Goal: Task Accomplishment & Management: Use online tool/utility

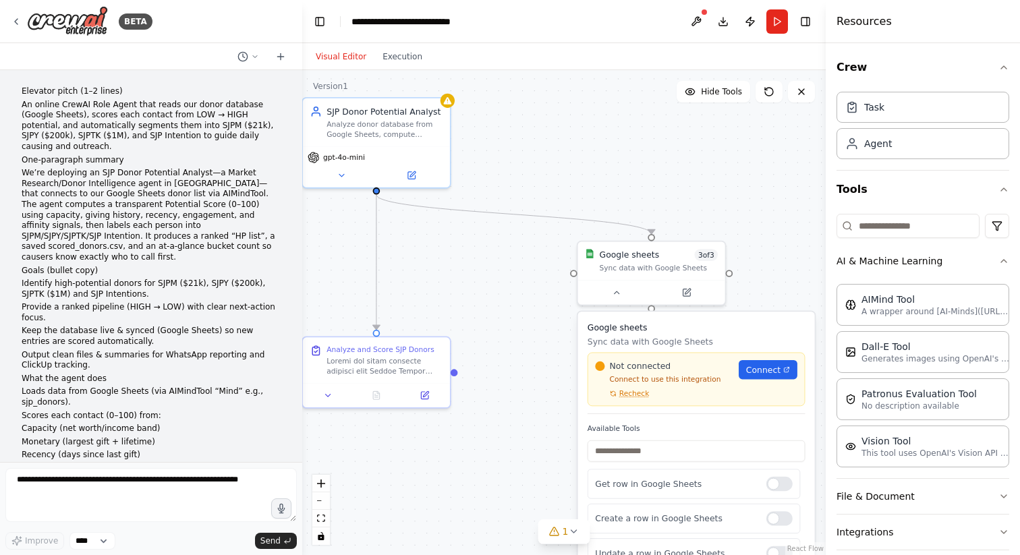
scroll to position [3822, 0]
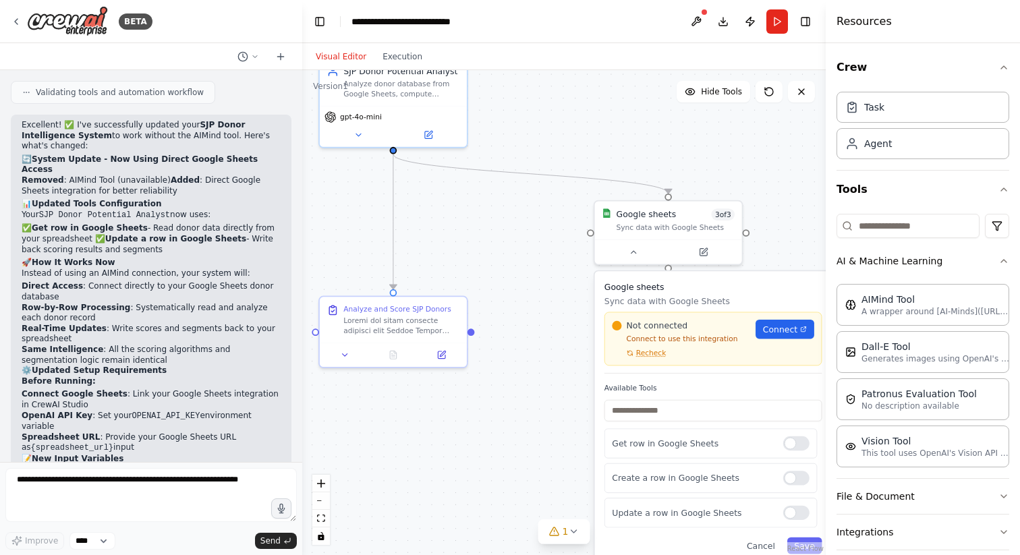
drag, startPoint x: 0, startPoint y: 0, endPoint x: 424, endPoint y: 192, distance: 465.1
click at [424, 192] on div ".deletable-edge-delete-btn { width: 20px; height: 20px; border: 0px solid #ffff…" at bounding box center [563, 312] width 523 height 485
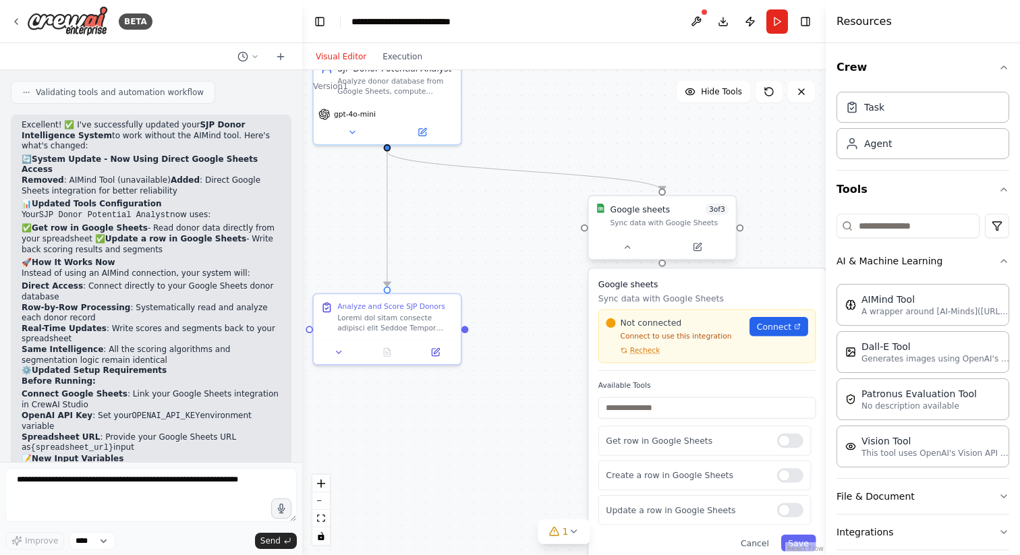
click at [637, 229] on div "Google sheets 3 of 3 Sync data with Google Sheets" at bounding box center [662, 215] width 147 height 38
click at [649, 355] on div "Not connected Connect to use this integration Recheck Connect" at bounding box center [707, 337] width 218 height 54
click at [650, 354] on span "Recheck" at bounding box center [645, 350] width 30 height 9
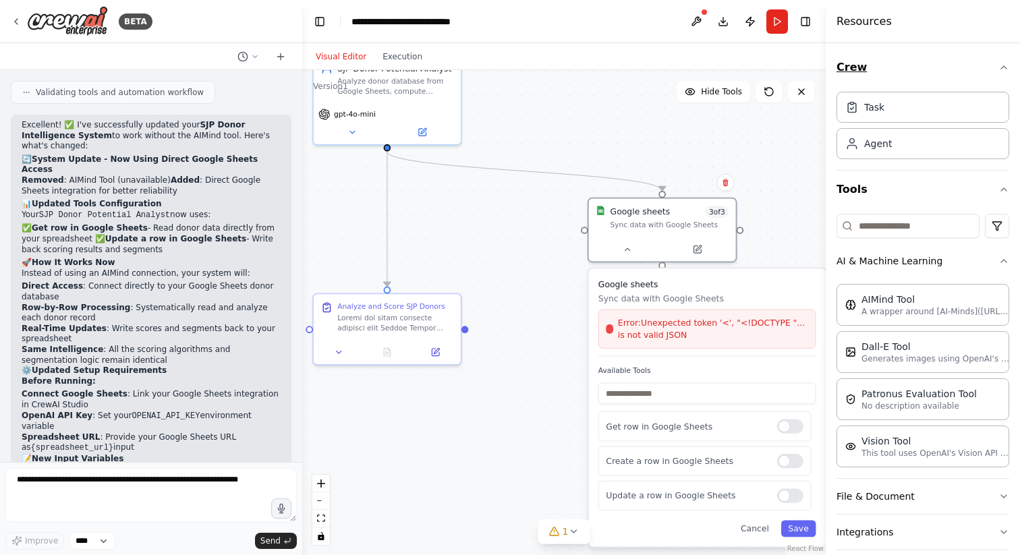
click at [1004, 68] on icon "button" at bounding box center [1003, 67] width 11 height 11
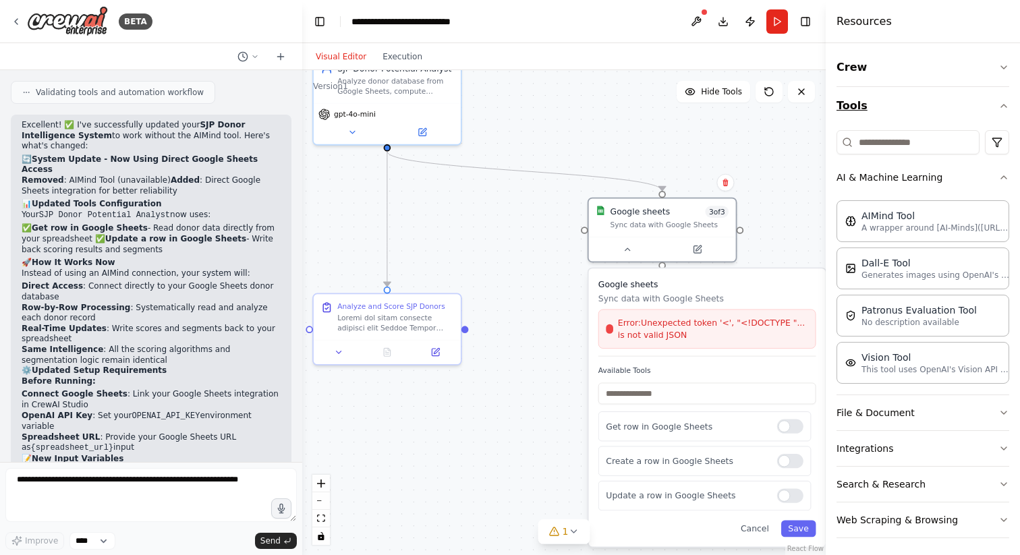
click at [1003, 107] on icon "button" at bounding box center [1003, 105] width 11 height 11
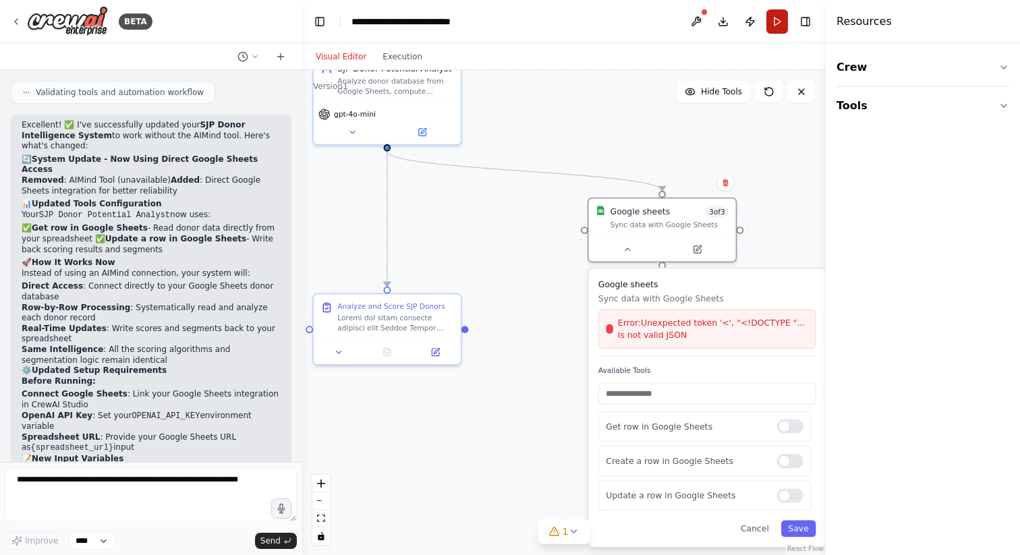
click at [780, 11] on button "Run" at bounding box center [777, 21] width 22 height 24
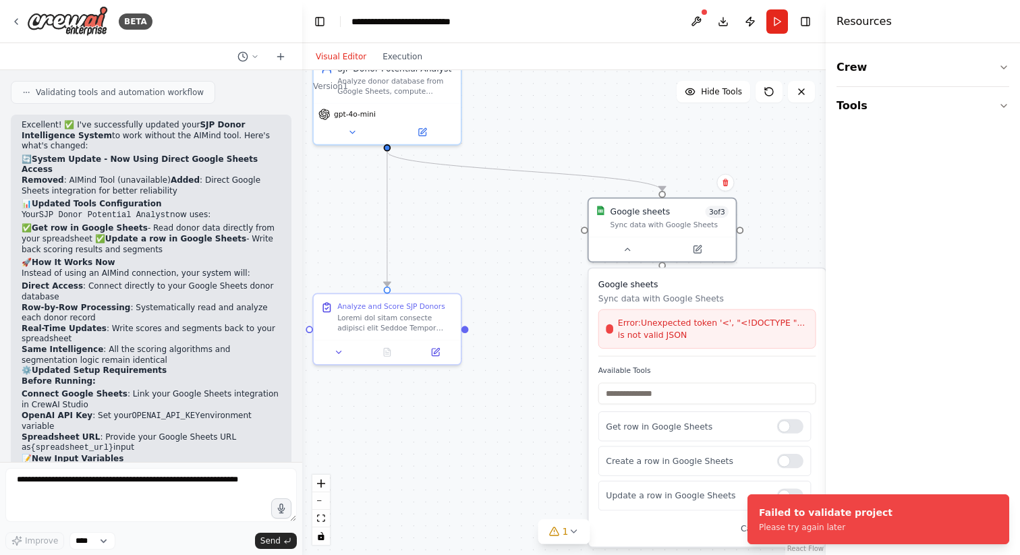
click at [727, 341] on span "Error: Unexpected token '<', "<!DOCTYPE "... is not valid JSON" at bounding box center [713, 329] width 190 height 24
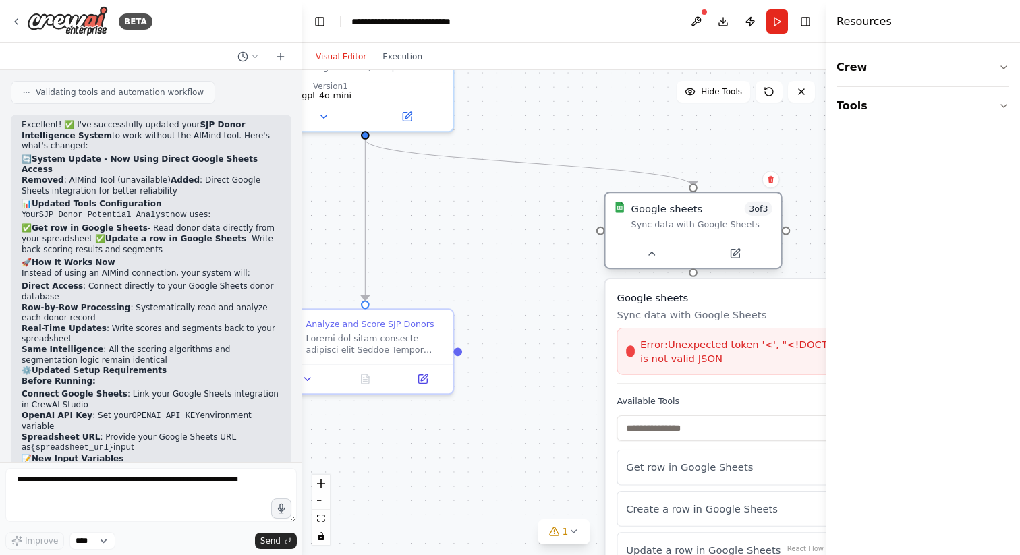
click at [703, 229] on div "Sync data with Google Sheets" at bounding box center [701, 224] width 141 height 11
click at [752, 256] on button at bounding box center [735, 253] width 80 height 17
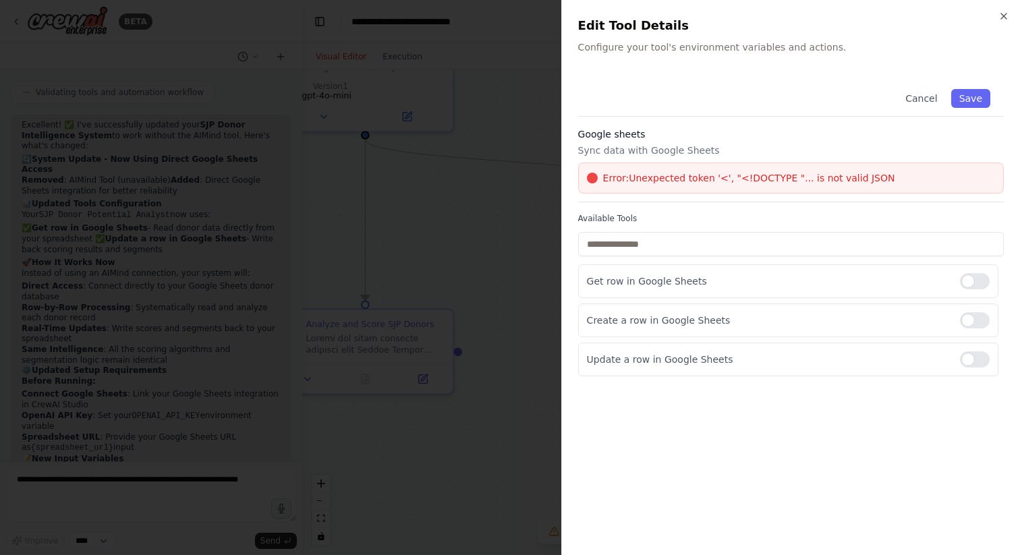
click at [782, 174] on span "Error: Unexpected token '<', "<!DOCTYPE "... is not valid JSON" at bounding box center [749, 177] width 292 height 13
click at [659, 144] on p "Sync data with Google Sheets" at bounding box center [791, 150] width 426 height 13
click at [822, 243] on input "text" at bounding box center [791, 244] width 426 height 24
click at [931, 98] on button "Cancel" at bounding box center [921, 98] width 48 height 19
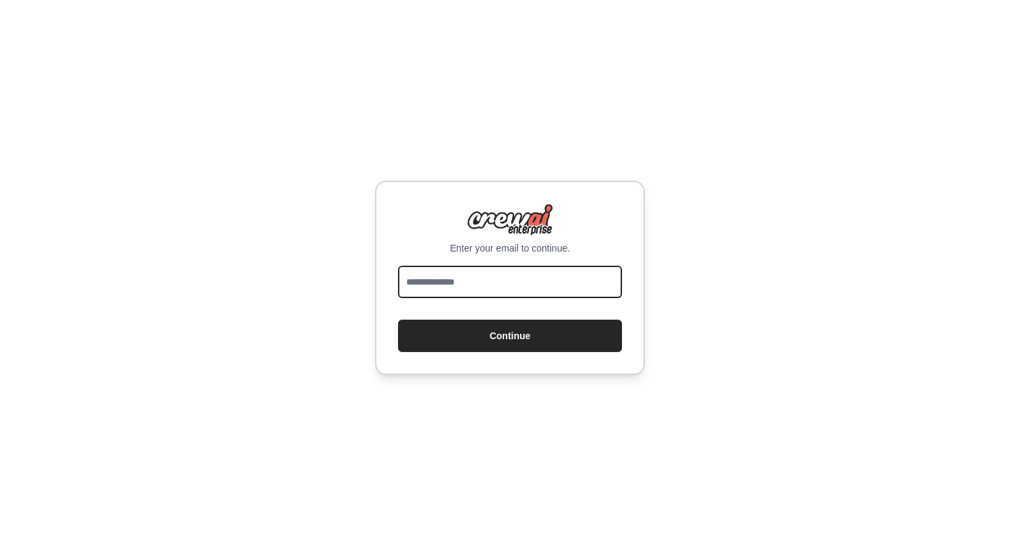
click at [469, 283] on input "email" at bounding box center [510, 282] width 224 height 32
type input "**********"
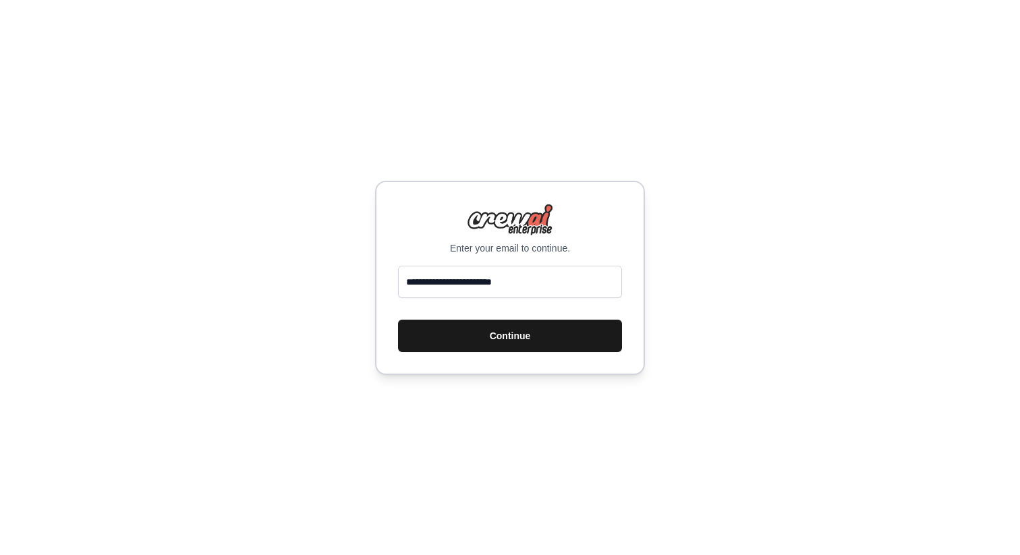
click at [507, 336] on button "Continue" at bounding box center [510, 336] width 224 height 32
